Goal: Information Seeking & Learning: Learn about a topic

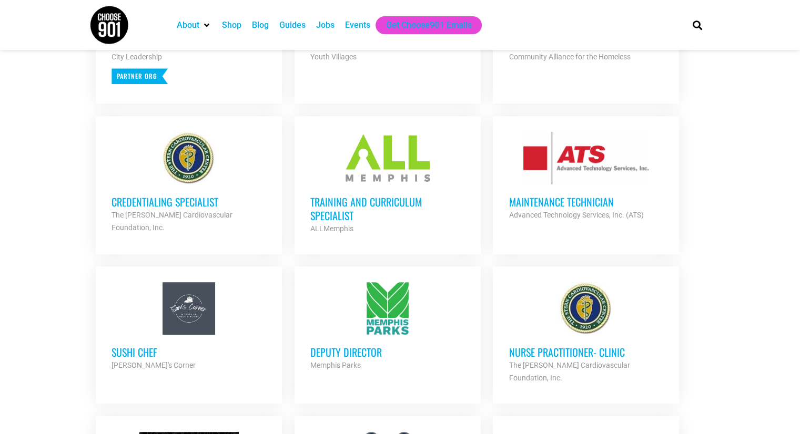
scroll to position [370, 0]
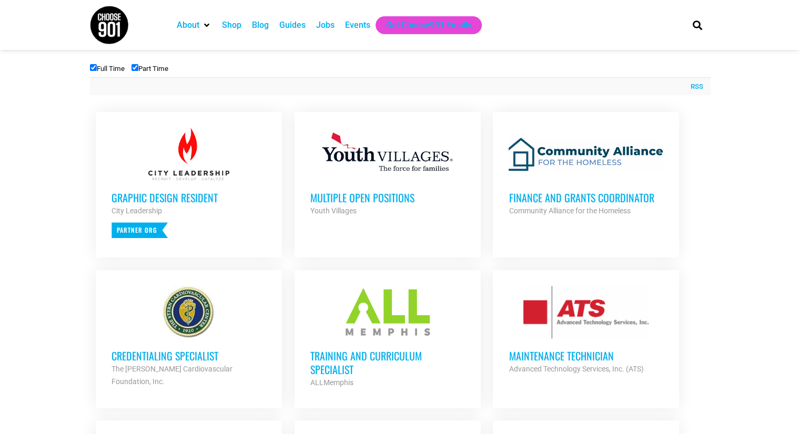
click at [141, 70] on label "Part Time" at bounding box center [149, 69] width 37 height 8
click at [138, 70] on input "Part Time" at bounding box center [134, 67] width 7 height 7
checkbox input "false"
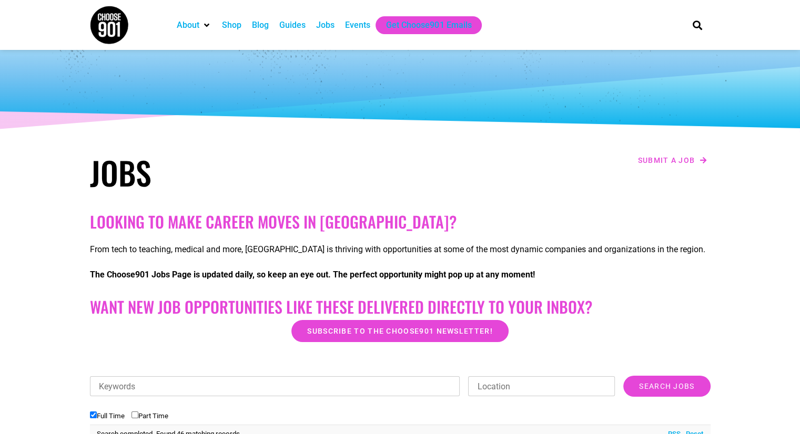
scroll to position [0, 0]
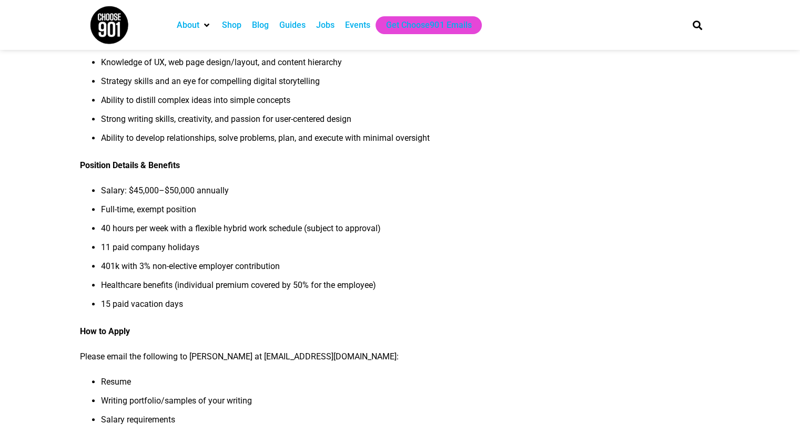
scroll to position [825, 0]
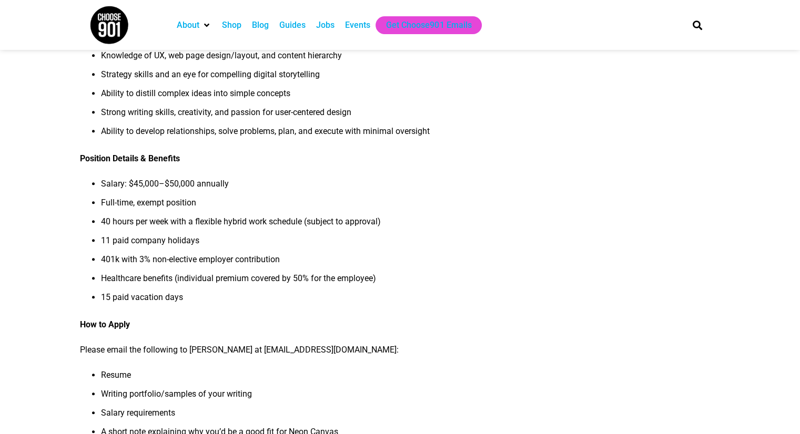
click at [340, 241] on li "11 paid company holidays" at bounding box center [308, 244] width 414 height 19
drag, startPoint x: 797, startPoint y: 251, endPoint x: 807, endPoint y: 293, distance: 43.7
click at [799, 293] on html "About Contact Us Donate Shop Blog Guides Jobs Events Get Choose901 Emails Searc…" at bounding box center [400, 7] width 800 height 1665
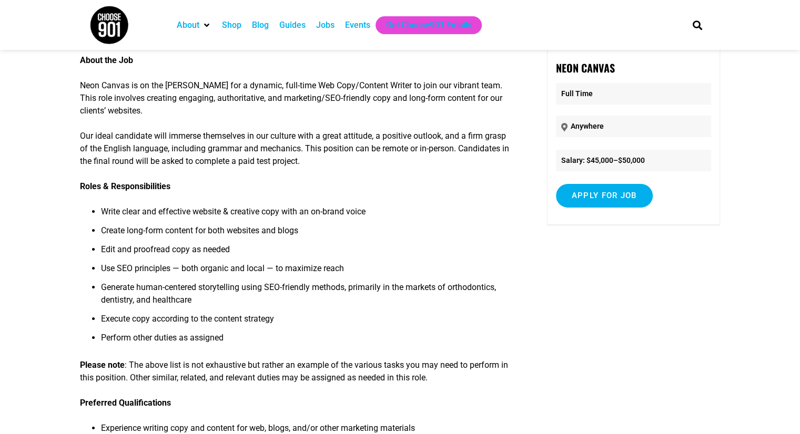
scroll to position [0, 0]
